Goal: Navigation & Orientation: Understand site structure

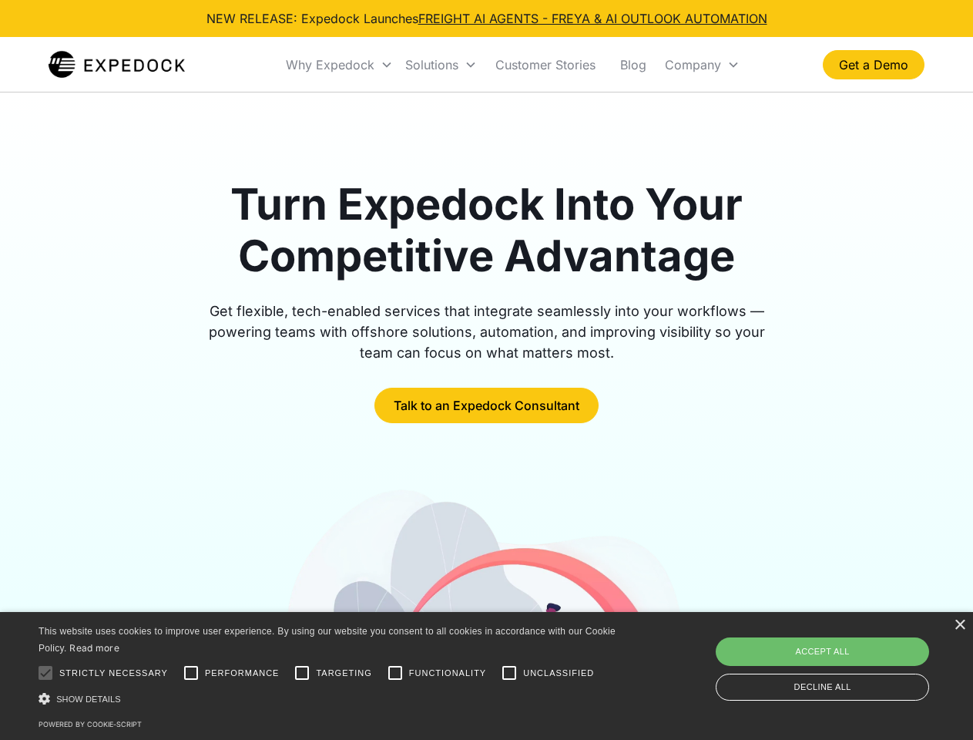
click at [340, 65] on div "Why Expedock" at bounding box center [330, 64] width 89 height 15
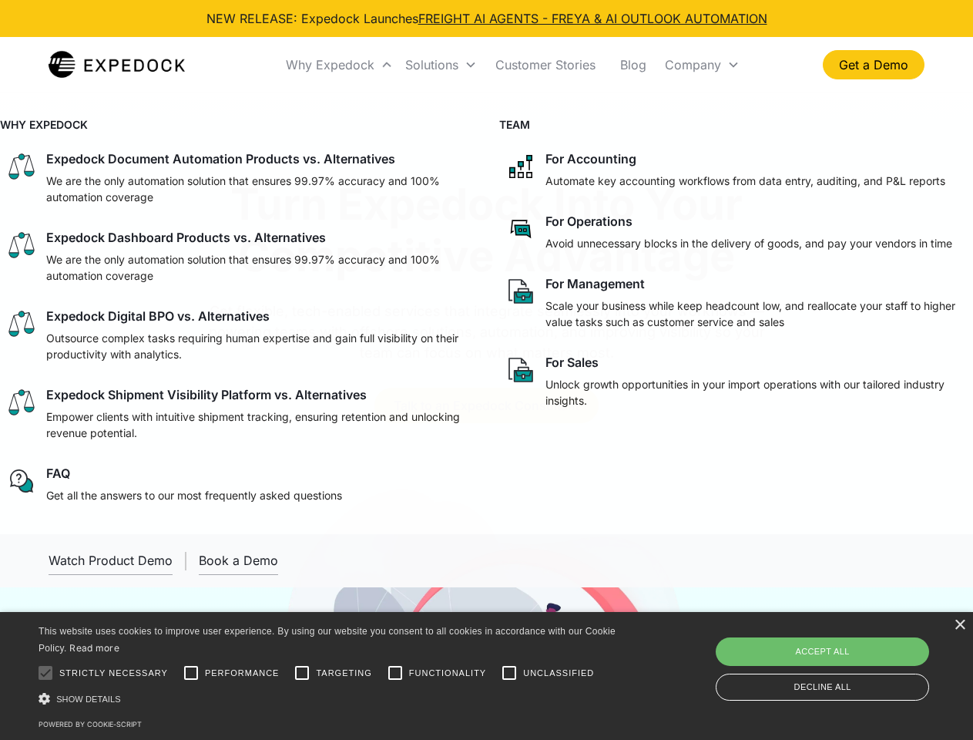
click at [441, 65] on div "Solutions" at bounding box center [431, 64] width 53 height 15
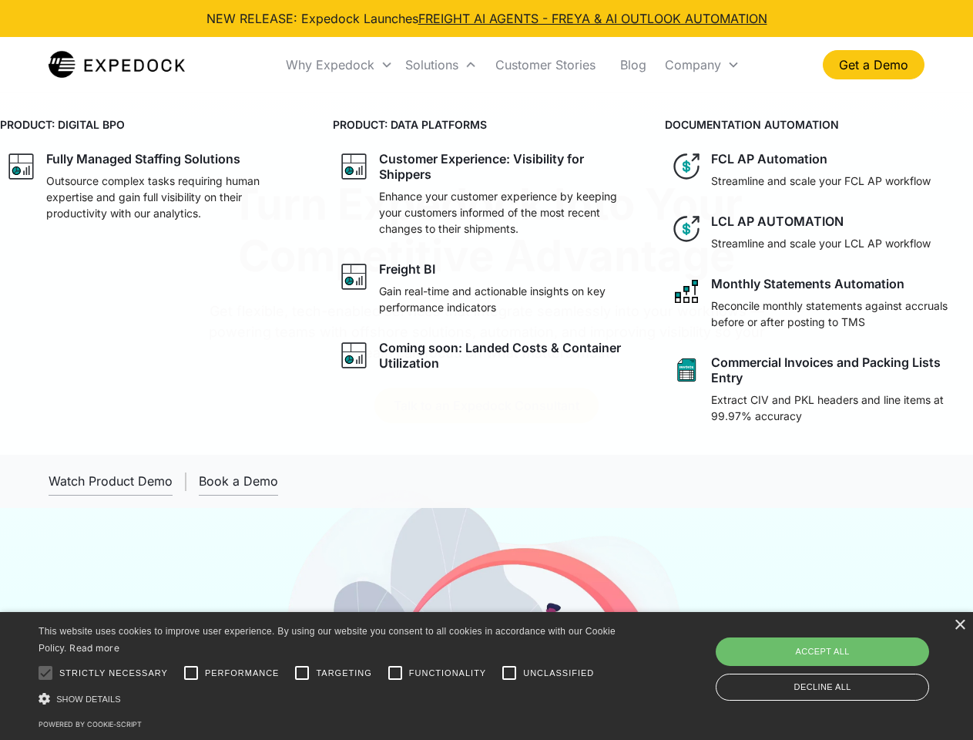
click at [702, 65] on div "Company" at bounding box center [693, 64] width 56 height 15
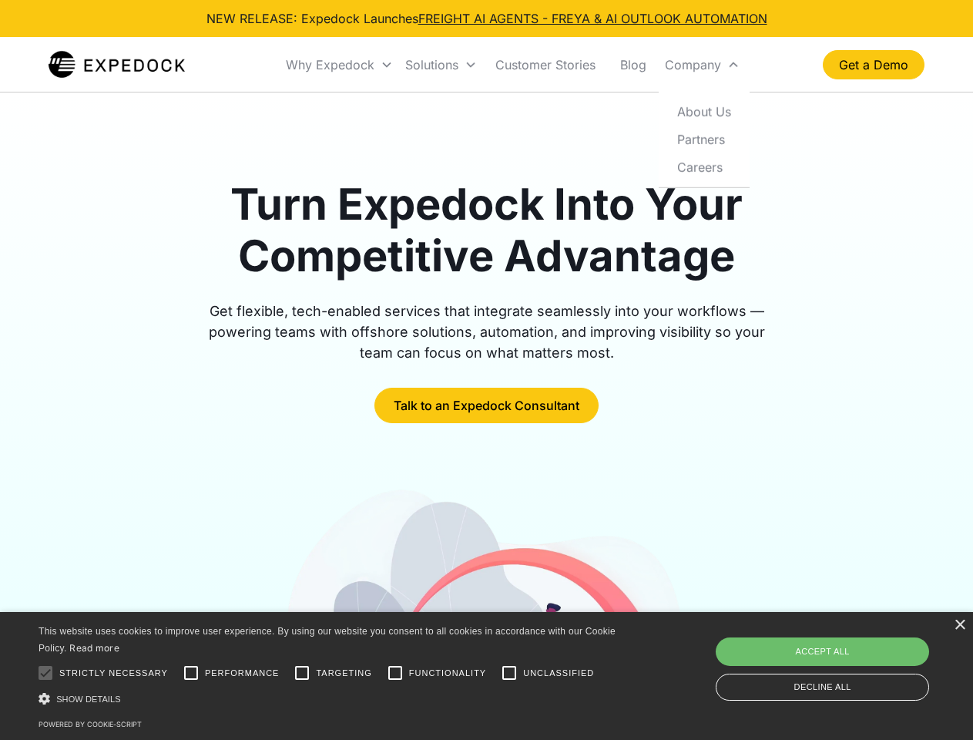
click at [45, 673] on div at bounding box center [45, 672] width 31 height 31
click at [191, 673] on input "Performance" at bounding box center [191, 672] width 31 height 31
checkbox input "true"
click at [302, 673] on input "Targeting" at bounding box center [302, 672] width 31 height 31
checkbox input "true"
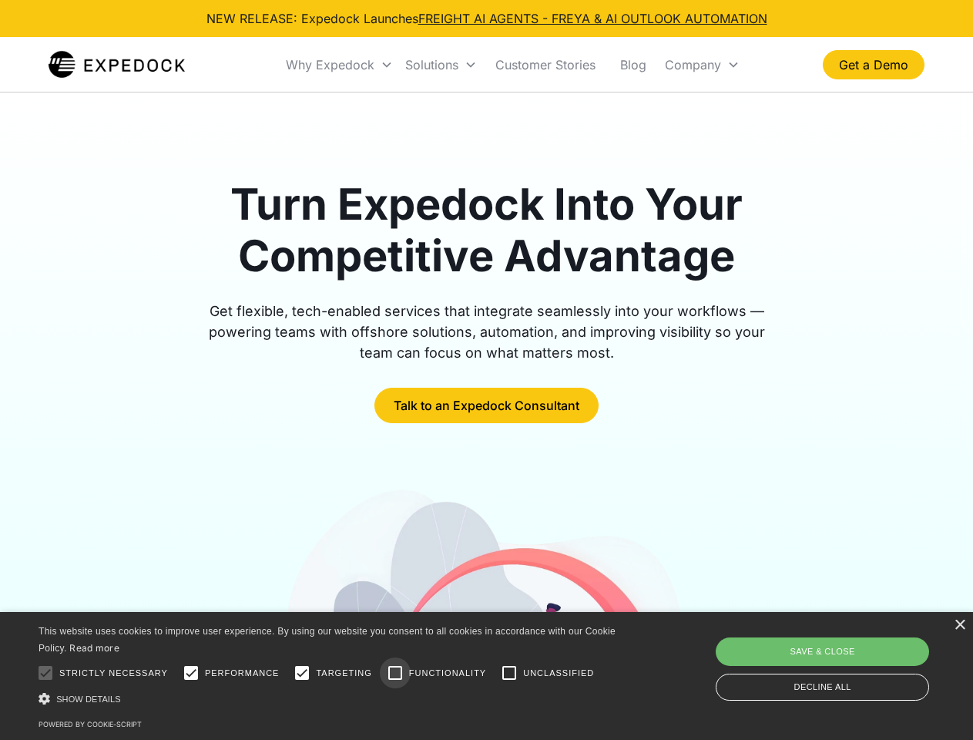
click at [395, 673] on input "Functionality" at bounding box center [395, 672] width 31 height 31
checkbox input "true"
click at [509, 673] on input "Unclassified" at bounding box center [509, 672] width 31 height 31
checkbox input "true"
click at [330, 698] on div "Show details Hide details" at bounding box center [330, 698] width 582 height 16
